Goal: Book appointment/travel/reservation

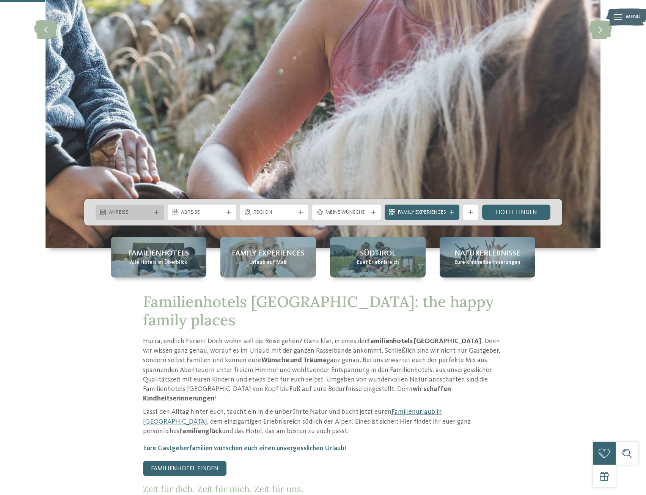
click at [122, 219] on div "Anreise" at bounding box center [130, 212] width 69 height 15
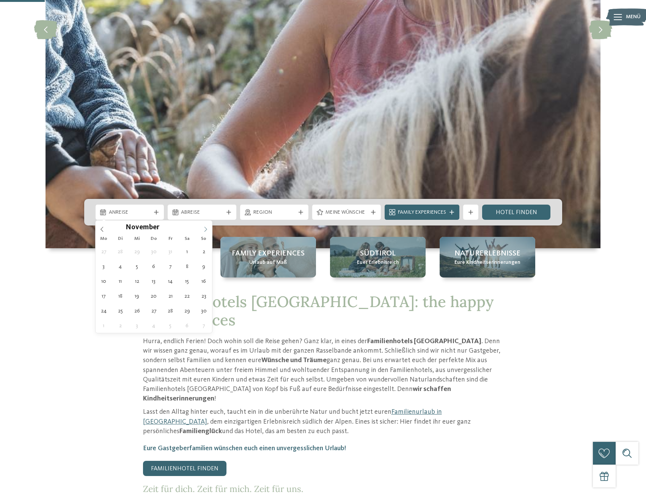
click at [207, 227] on icon at bounding box center [205, 229] width 5 height 5
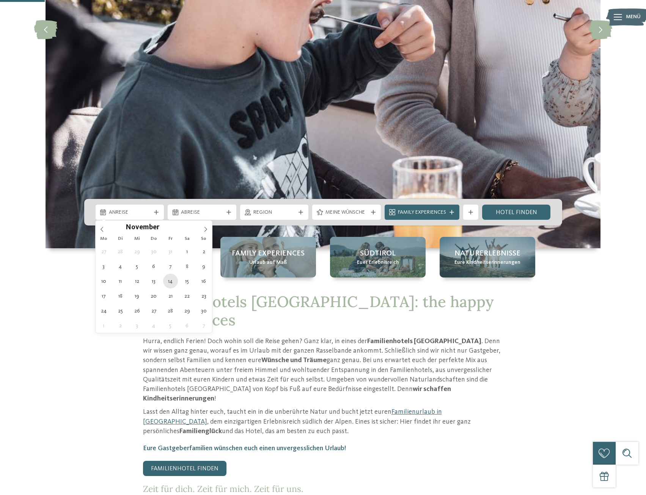
type div "14.11.2025"
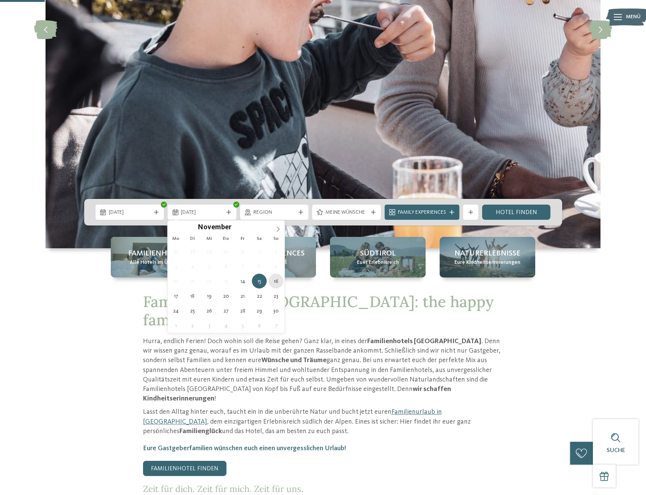
type div "16.11.2025"
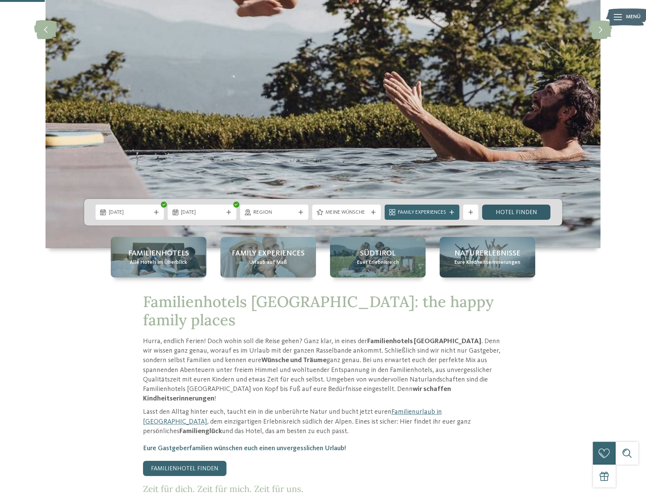
click at [525, 212] on link "Hotel finden" at bounding box center [516, 212] width 69 height 15
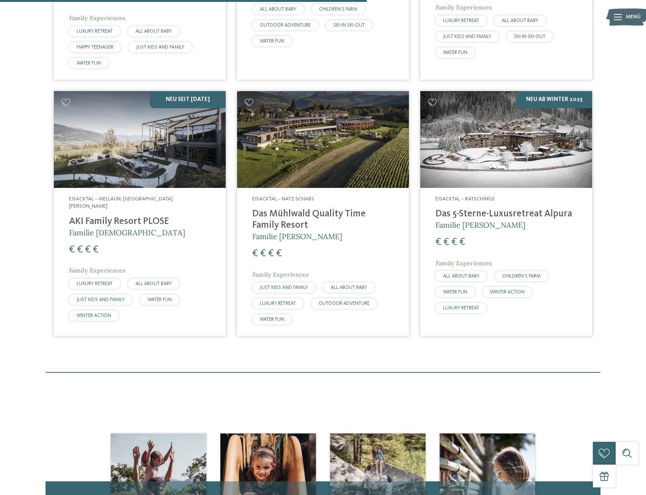
scroll to position [477, 0]
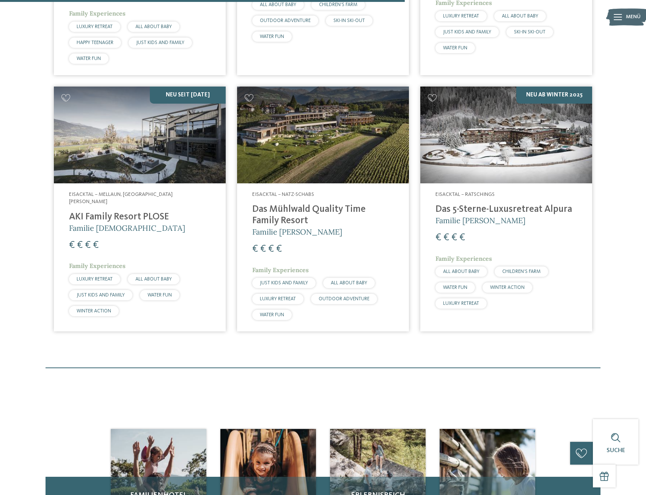
click at [476, 202] on div "Eisacktal – Ratschings Das 5-Sterne-Luxusretreat Alpura Familie Eisendle € € € …" at bounding box center [506, 251] width 172 height 137
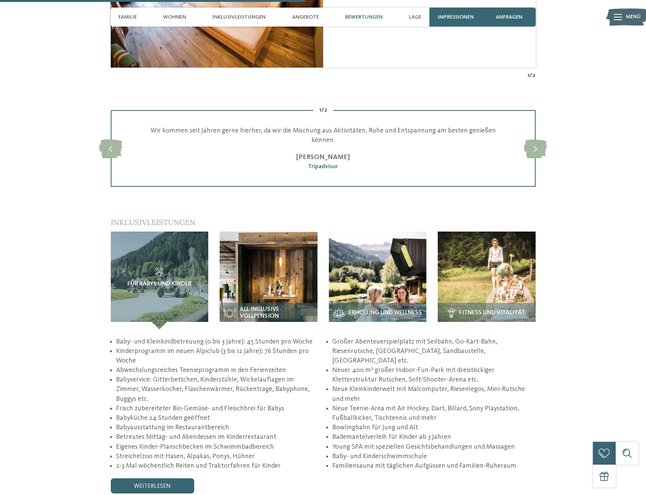
scroll to position [1138, 0]
